Goal: Check status: Check status

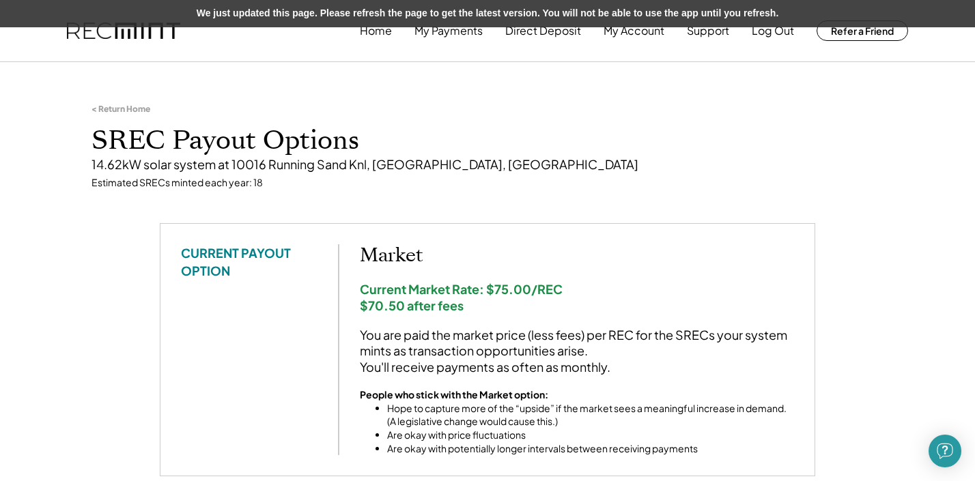
scroll to position [68, 0]
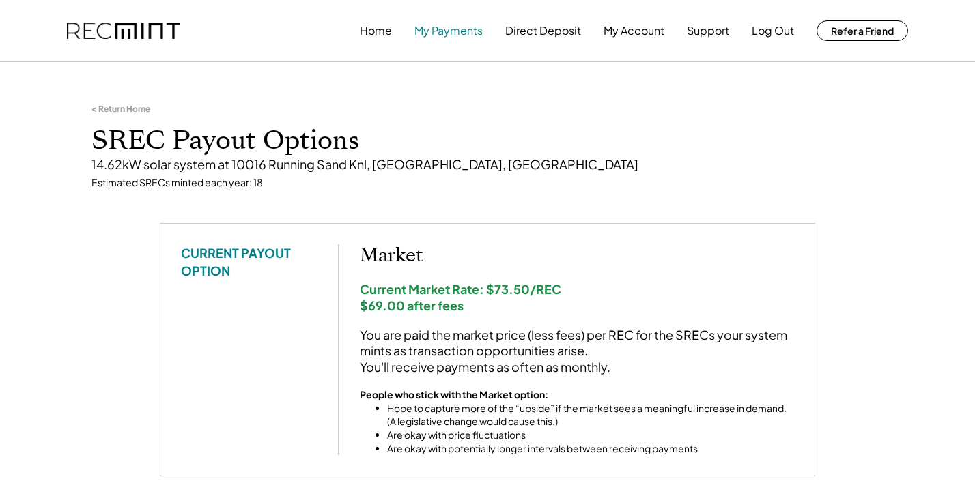
click at [435, 37] on button "My Payments" at bounding box center [448, 30] width 68 height 27
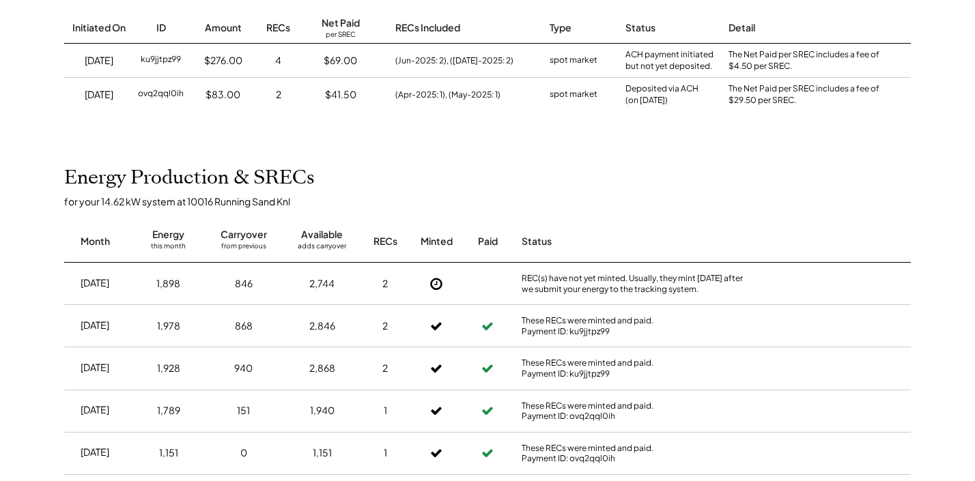
scroll to position [341, 0]
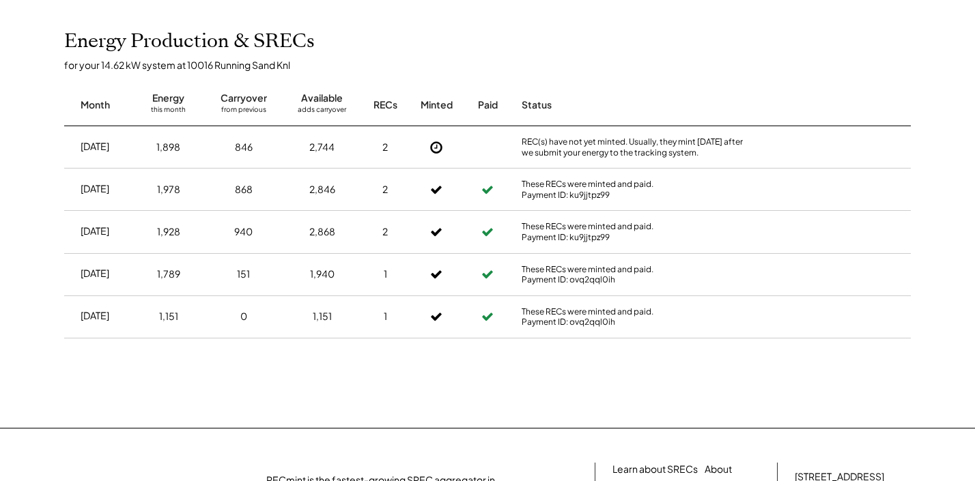
click at [803, 78] on div "Month Energy this month Carryover from previous Available adds carryover RECs M…" at bounding box center [487, 98] width 846 height 55
click at [793, 330] on div "Apr 2025 1,151 0 1,151 1 These RECs were minted and paid. Payment ID: ovq2qql0ih" at bounding box center [487, 317] width 846 height 42
click at [766, 73] on div "Month Energy this month Carryover from previous Available adds carryover RECs M…" at bounding box center [487, 98] width 846 height 55
click at [790, 289] on div "May 2025 1,789 151 1,940 1 These RECs were minted and paid. Payment ID: ovq2qql…" at bounding box center [487, 275] width 846 height 42
drag, startPoint x: 184, startPoint y: 190, endPoint x: 158, endPoint y: 188, distance: 26.0
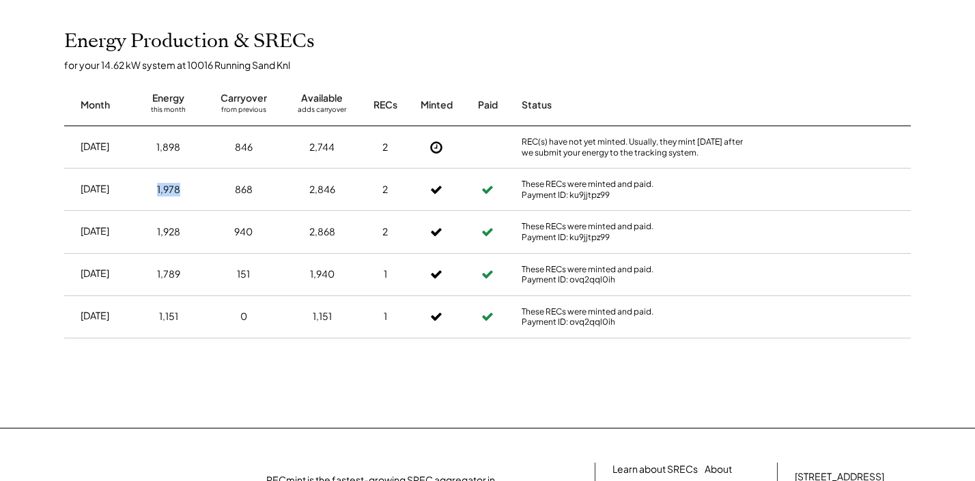
click at [158, 188] on div "1,978" at bounding box center [168, 190] width 58 height 34
copy div "1,978"
